Goal: Transaction & Acquisition: Purchase product/service

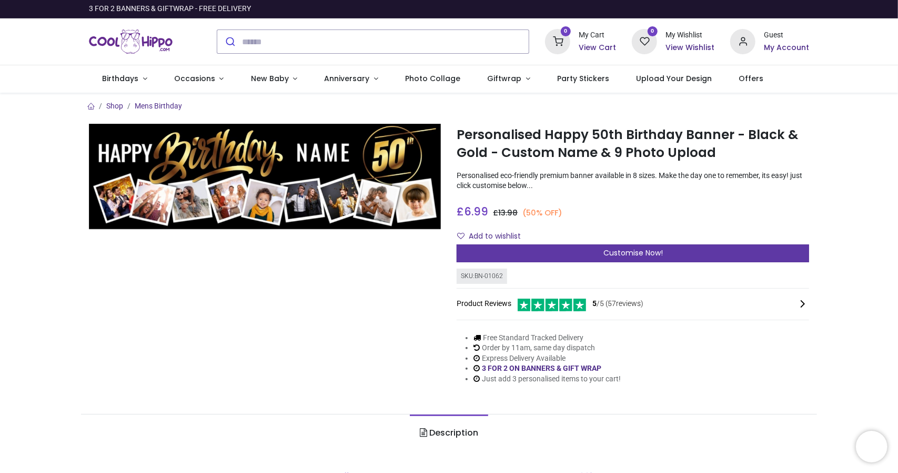
click at [652, 251] on span "Customise Now!" at bounding box center [633, 252] width 59 height 11
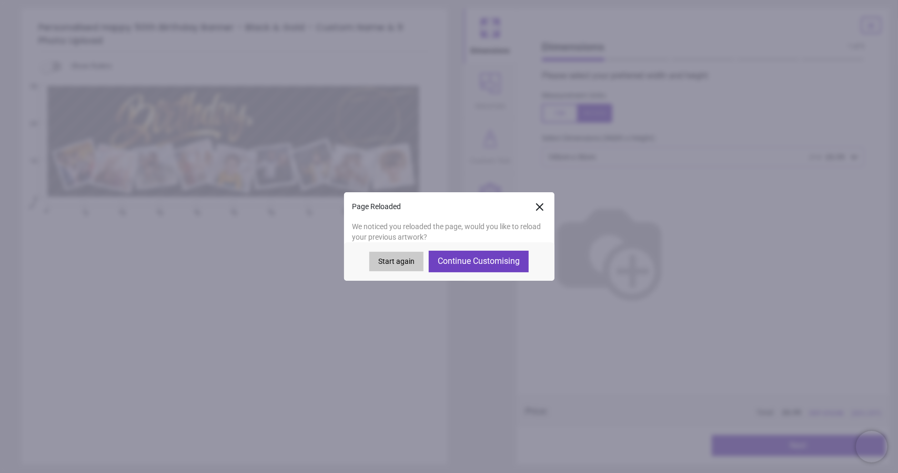
click at [493, 263] on button "Continue Customising" at bounding box center [479, 261] width 100 height 21
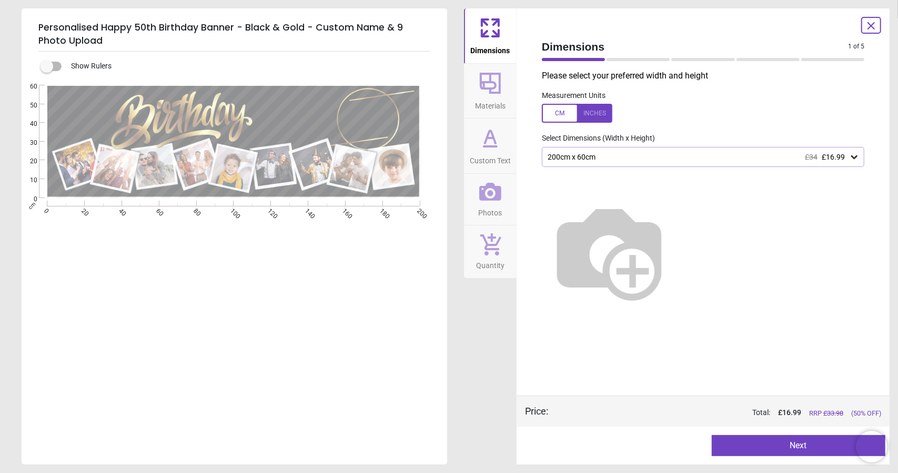
click at [797, 441] on button "Next" at bounding box center [799, 445] width 174 height 21
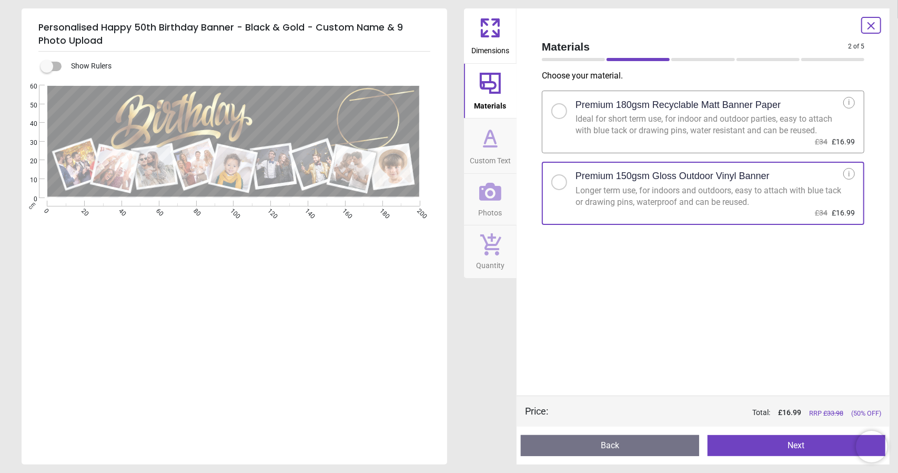
click at [800, 439] on button "Next" at bounding box center [797, 445] width 178 height 21
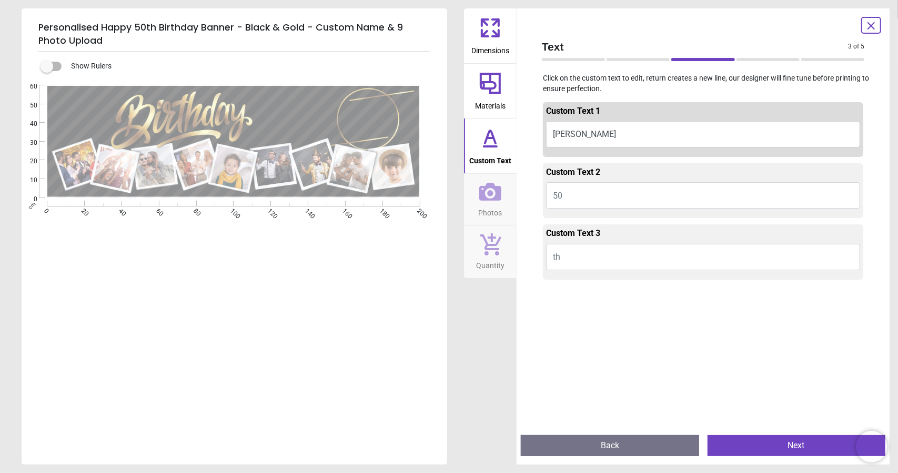
click at [613, 134] on button "Suzanne" at bounding box center [703, 134] width 314 height 26
click at [592, 131] on button "Suzanne" at bounding box center [703, 134] width 314 height 26
type textarea "*"
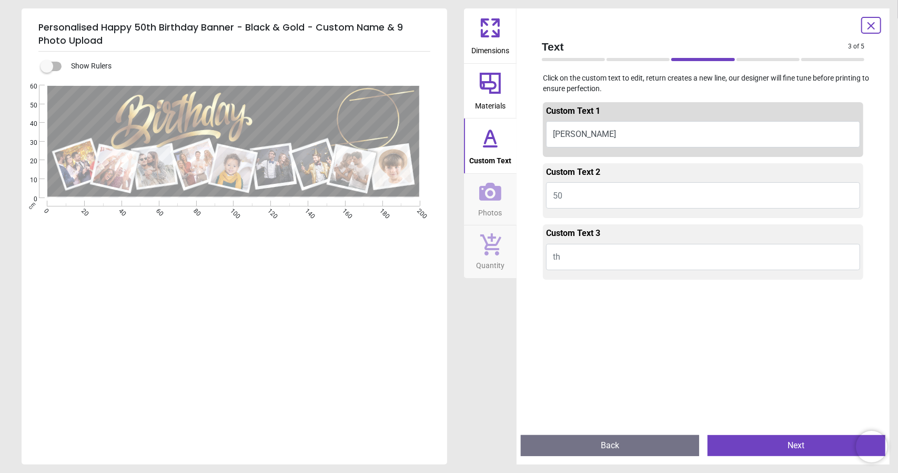
type textarea "*******"
click at [718, 192] on button "50" at bounding box center [703, 195] width 314 height 26
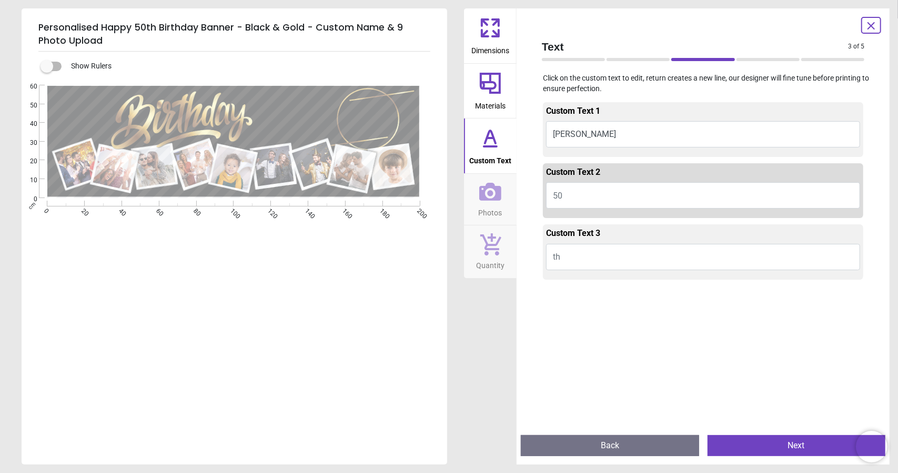
click at [684, 256] on button "th" at bounding box center [703, 257] width 314 height 26
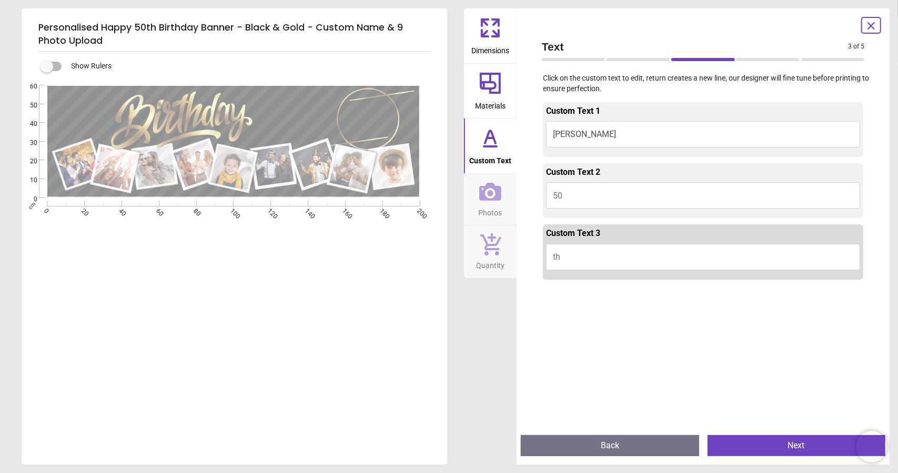
click at [777, 438] on button "Next" at bounding box center [797, 445] width 178 height 21
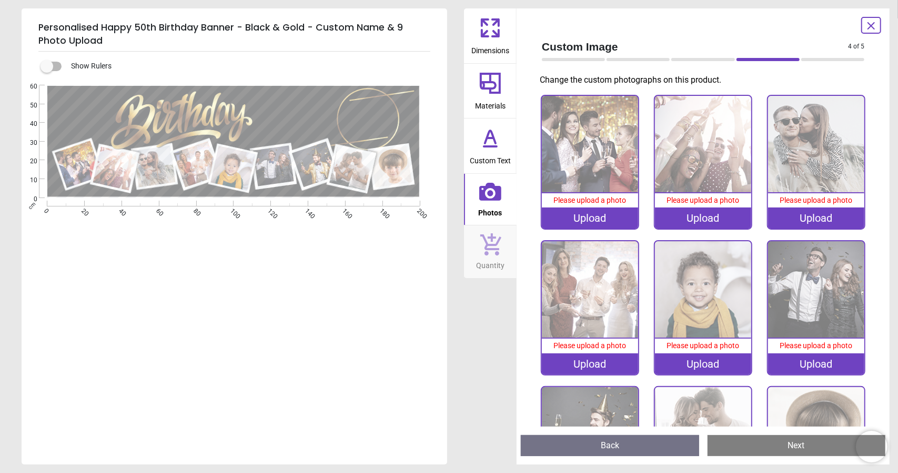
click at [596, 215] on div "Upload" at bounding box center [590, 217] width 96 height 21
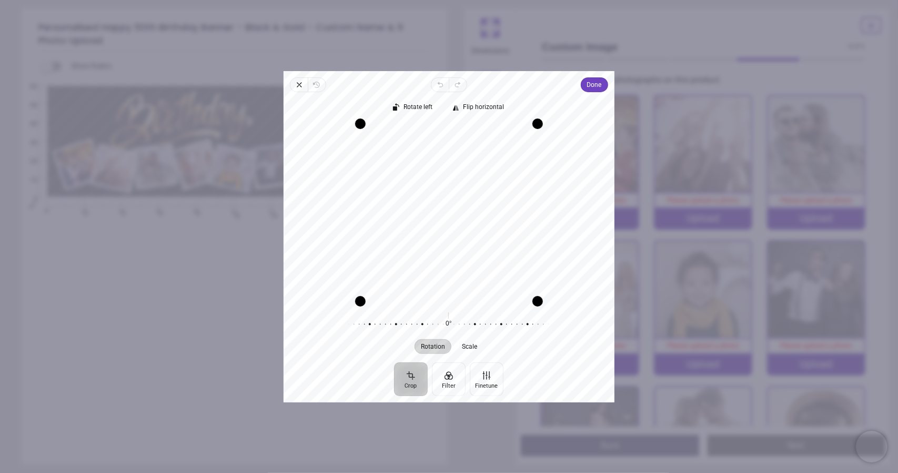
drag, startPoint x: 455, startPoint y: 232, endPoint x: 474, endPoint y: 212, distance: 27.5
click at [474, 212] on div "Recenter" at bounding box center [449, 211] width 314 height 177
drag, startPoint x: 537, startPoint y: 124, endPoint x: 510, endPoint y: 176, distance: 58.6
click at [510, 176] on div "Recenter" at bounding box center [449, 211] width 314 height 177
drag, startPoint x: 463, startPoint y: 234, endPoint x: 442, endPoint y: 231, distance: 21.3
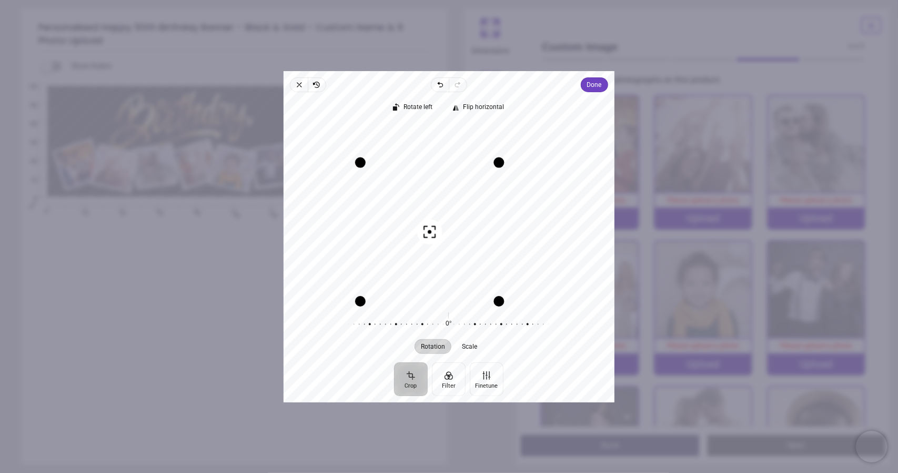
click at [442, 231] on div "Recenter" at bounding box center [449, 211] width 314 height 177
click at [590, 85] on span "Done" at bounding box center [594, 84] width 15 height 13
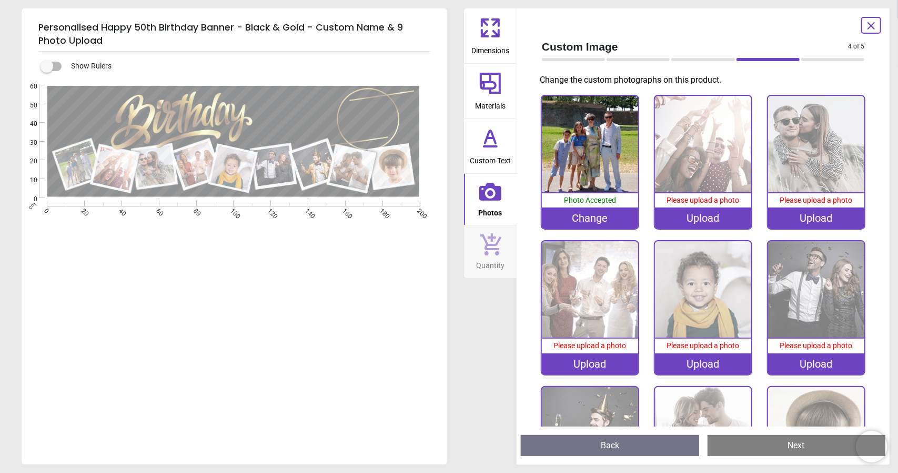
scroll to position [17, 0]
click at [709, 216] on div "Upload" at bounding box center [703, 217] width 96 height 21
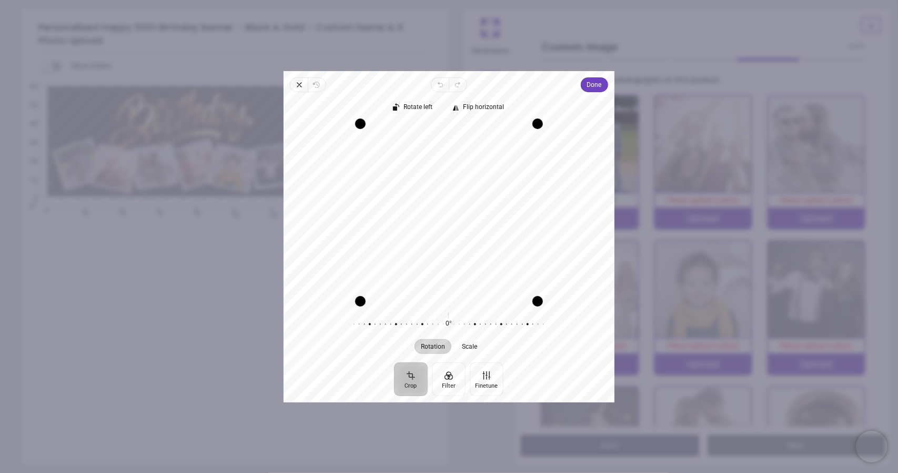
drag, startPoint x: 430, startPoint y: 205, endPoint x: 444, endPoint y: 199, distance: 14.4
click at [444, 199] on div "Recenter" at bounding box center [449, 211] width 314 height 177
click at [598, 81] on span "Done" at bounding box center [594, 84] width 15 height 13
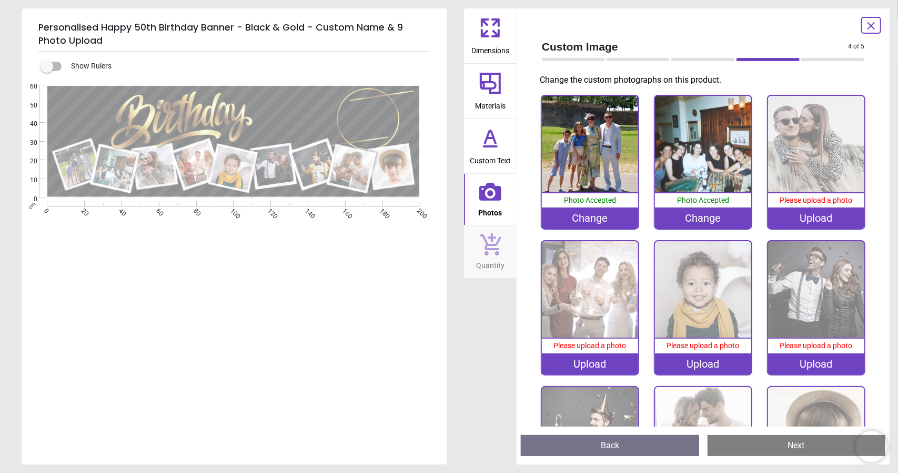
click at [806, 217] on div "Upload" at bounding box center [816, 217] width 96 height 21
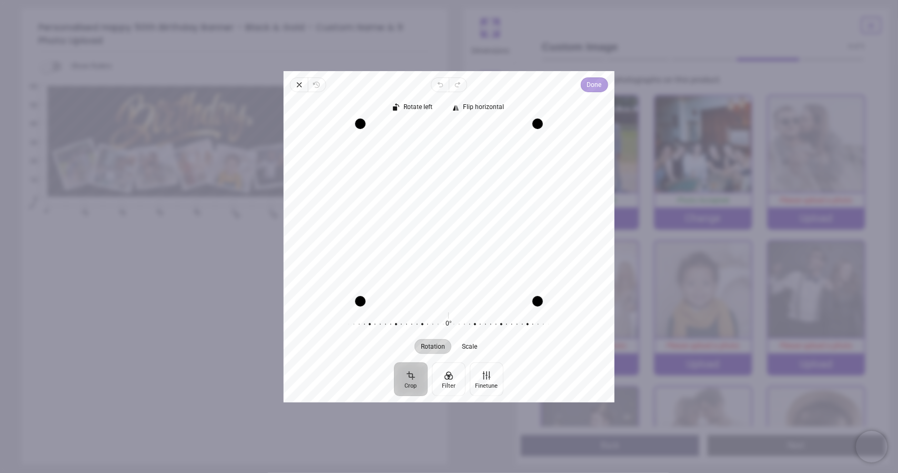
click at [596, 85] on span "Done" at bounding box center [594, 84] width 15 height 13
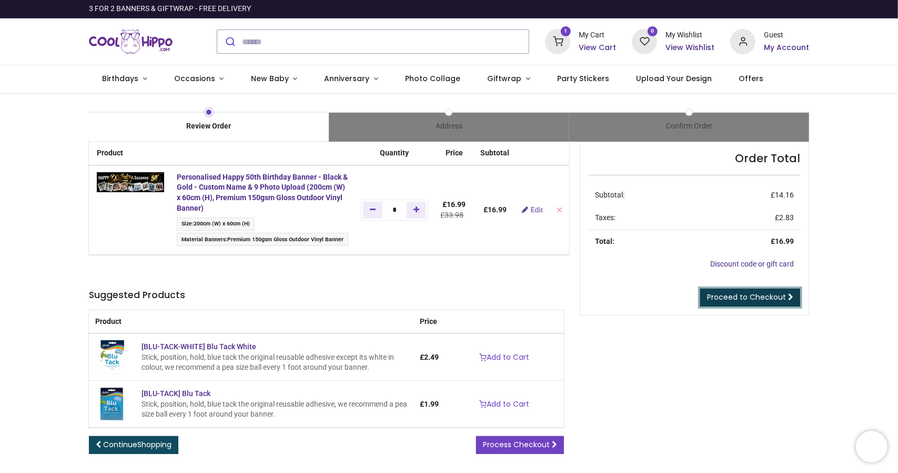
click at [728, 299] on span "Proceed to Checkout" at bounding box center [746, 297] width 79 height 11
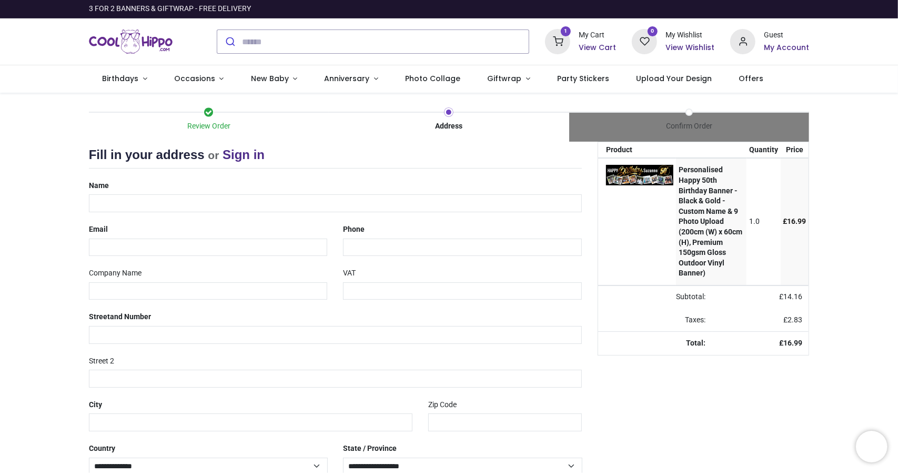
select select "***"
click at [243, 205] on input "text" at bounding box center [336, 203] width 494 height 18
type input "**********"
type input "********"
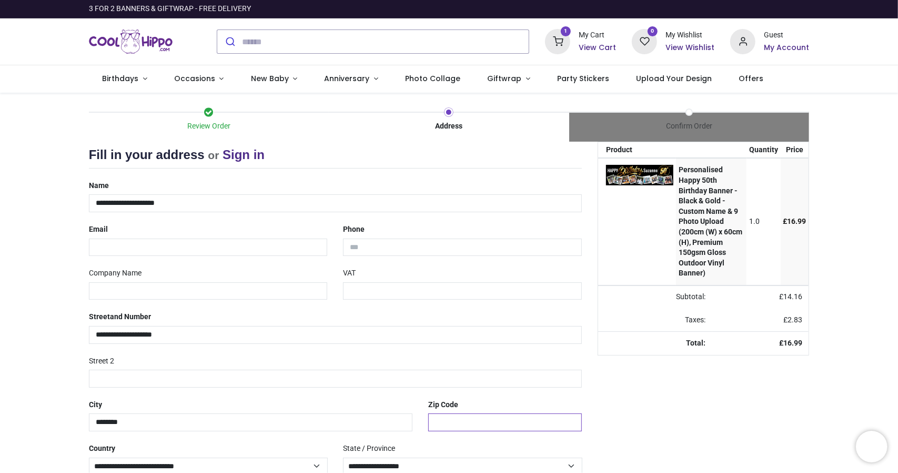
type input "*******"
click at [151, 203] on input "**********" at bounding box center [336, 203] width 494 height 18
type input "**********"
click at [161, 245] on input "email" at bounding box center [208, 247] width 239 height 18
type input "**********"
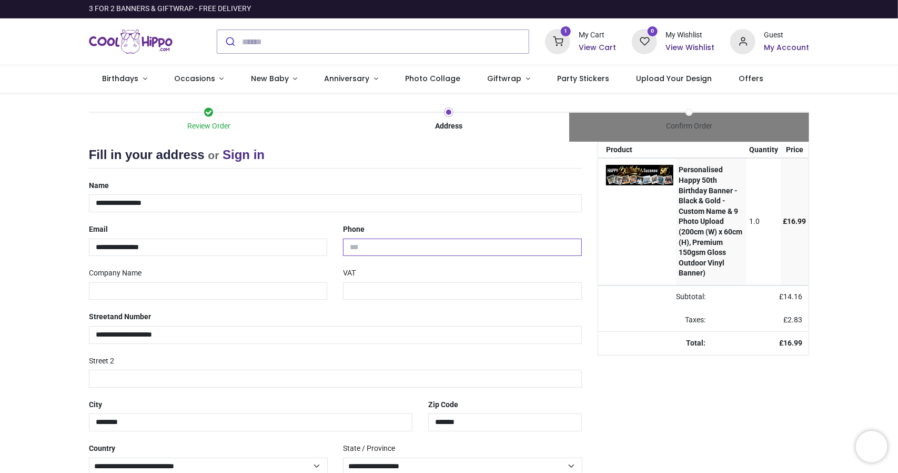
type input "**********"
drag, startPoint x: 203, startPoint y: 292, endPoint x: 76, endPoint y: 295, distance: 127.4
click at [76, 295] on div "Review Order Address Confirm Order Your order: £ 16.99 Product Price" at bounding box center [449, 314] width 898 height 442
click at [755, 419] on div "Your order: £ 16.99 Product Quantity Price Personalised Happy 50th Birthday Ban…" at bounding box center [703, 336] width 227 height 388
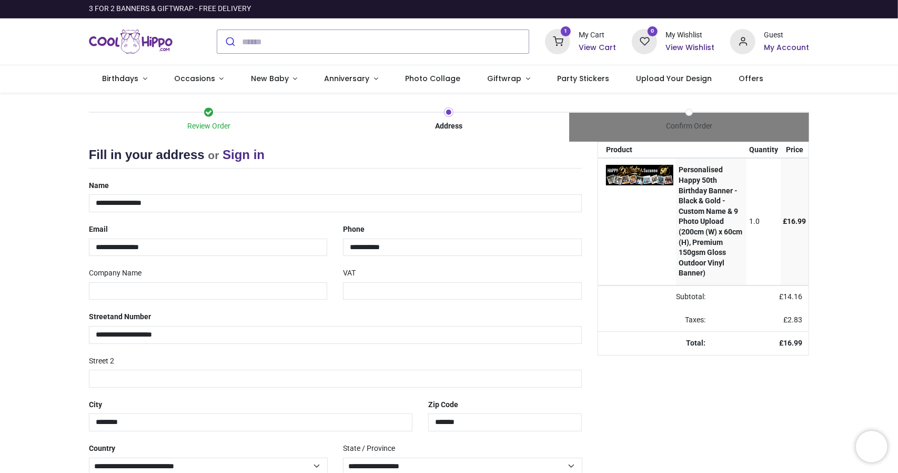
click at [605, 390] on div "Your order: £ 16.99 Product Quantity Price Personalised Happy 50th Birthday Ban…" at bounding box center [703, 336] width 227 height 388
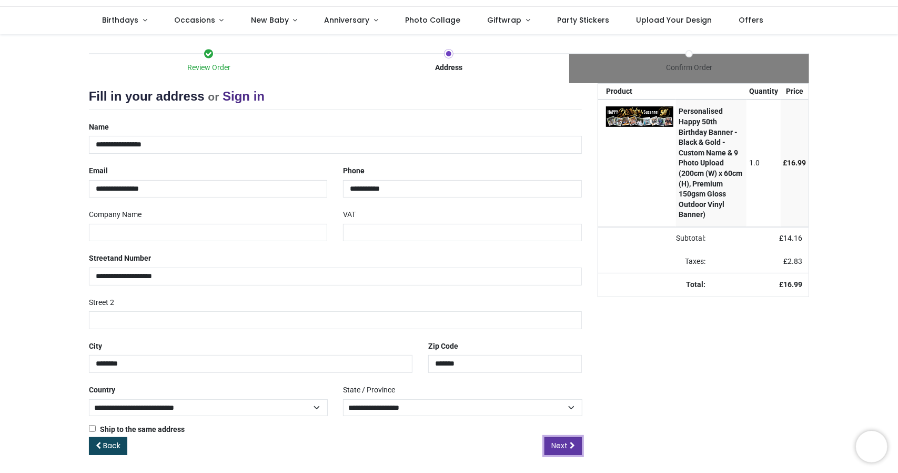
click at [574, 444] on icon at bounding box center [572, 445] width 5 height 7
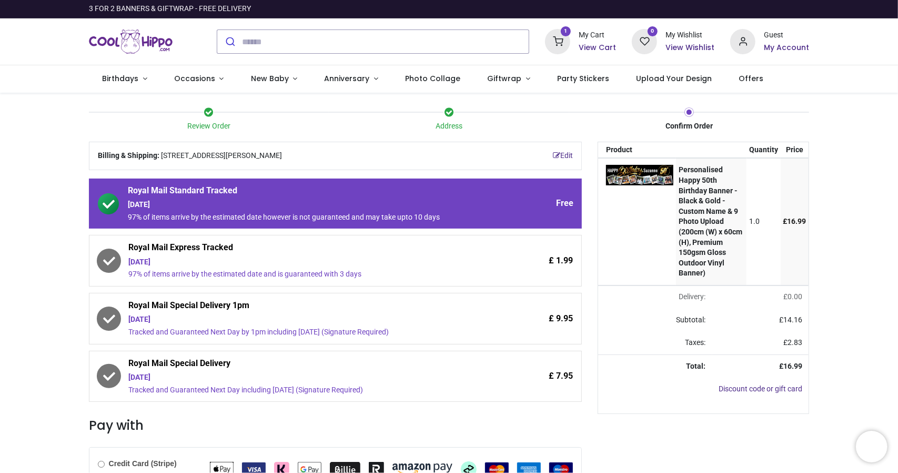
drag, startPoint x: 897, startPoint y: 309, endPoint x: 898, endPoint y: 343, distance: 33.2
click at [898, 343] on div "Login • Register Birthdays Milestone Birthday 1531 products 225" at bounding box center [449, 236] width 898 height 473
drag, startPoint x: 895, startPoint y: 345, endPoint x: 897, endPoint y: 400, distance: 55.8
click at [897, 400] on div "Login • Register Birthdays Milestone Birthday 1531 products 225" at bounding box center [449, 236] width 898 height 473
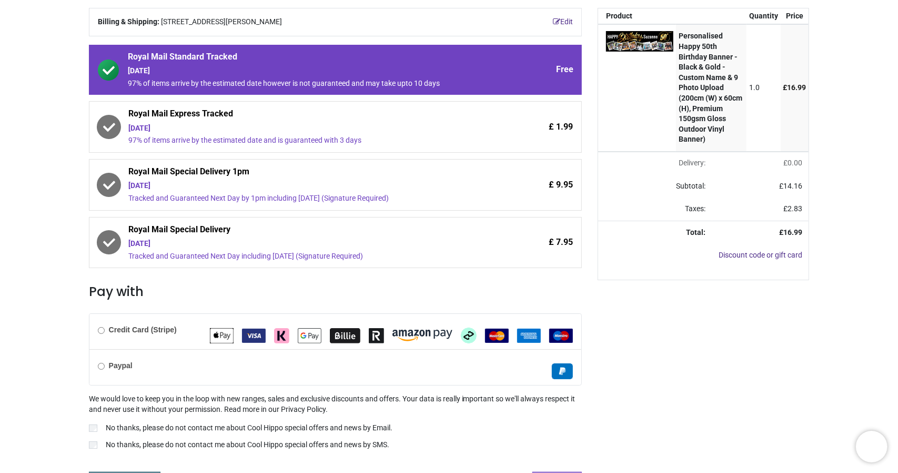
scroll to position [142, 0]
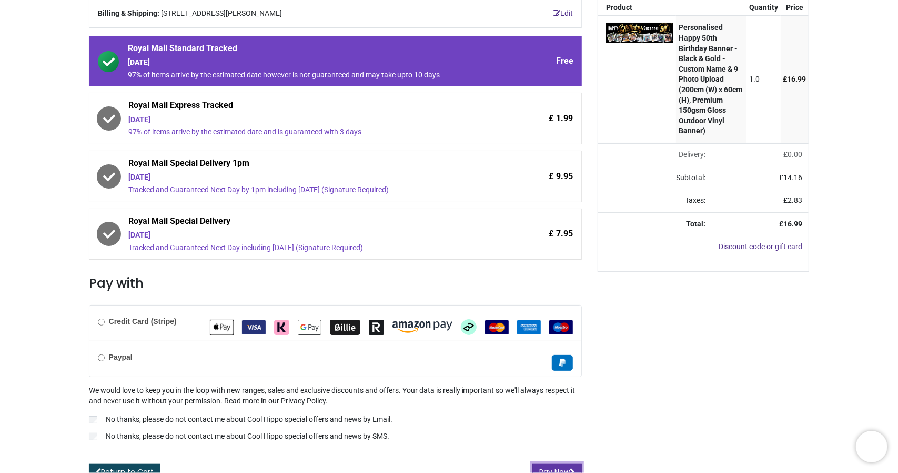
click at [548, 465] on button "Pay Now" at bounding box center [557, 472] width 49 height 18
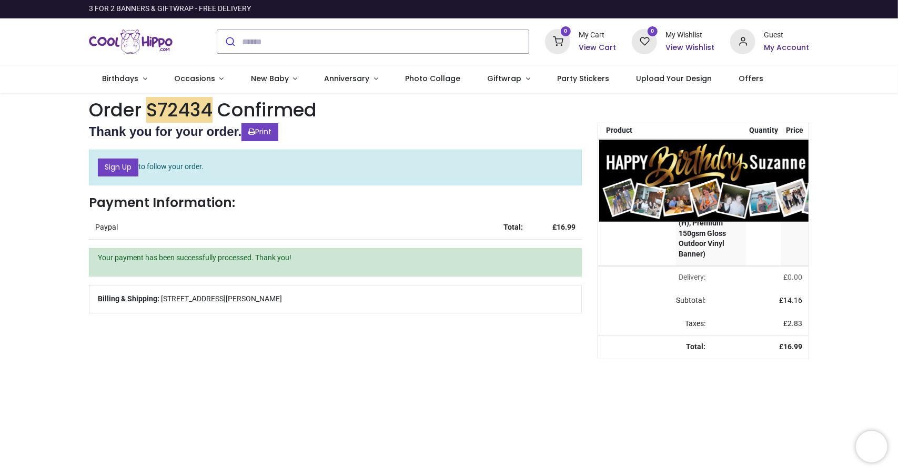
click at [644, 155] on img at bounding box center [734, 179] width 269 height 81
click at [671, 184] on img at bounding box center [734, 179] width 269 height 81
